Goal: Find specific page/section

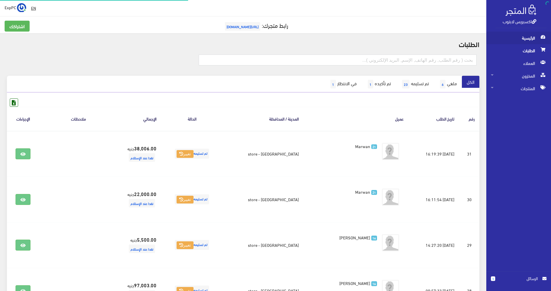
click at [522, 37] on span "الرئيسية" at bounding box center [518, 38] width 55 height 13
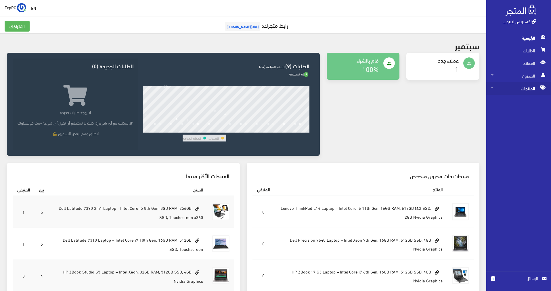
click at [515, 87] on span "المنتجات" at bounding box center [518, 88] width 55 height 13
click at [508, 100] on span "كل المنتجات" at bounding box center [513, 101] width 44 height 13
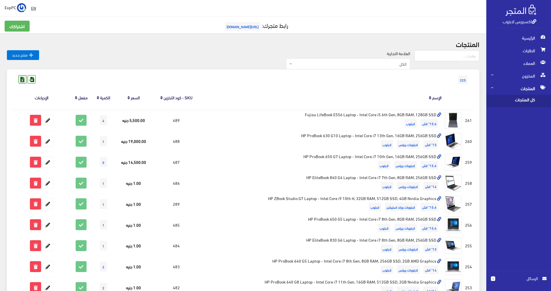
click at [23, 81] on icon at bounding box center [22, 79] width 7 height 7
